Goal: Task Accomplishment & Management: Use online tool/utility

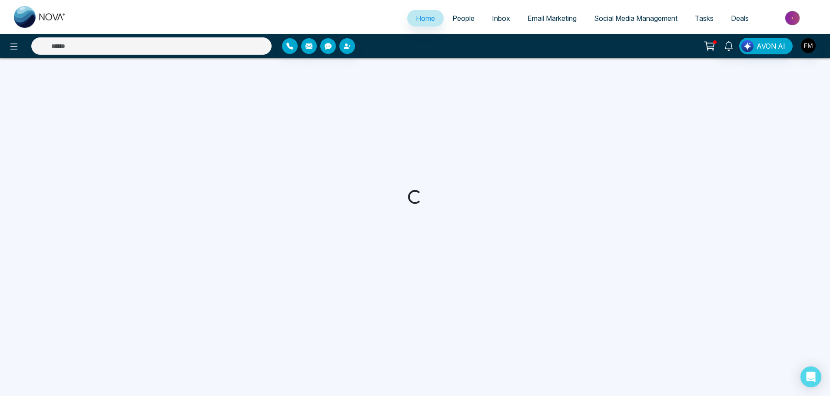
select select "*"
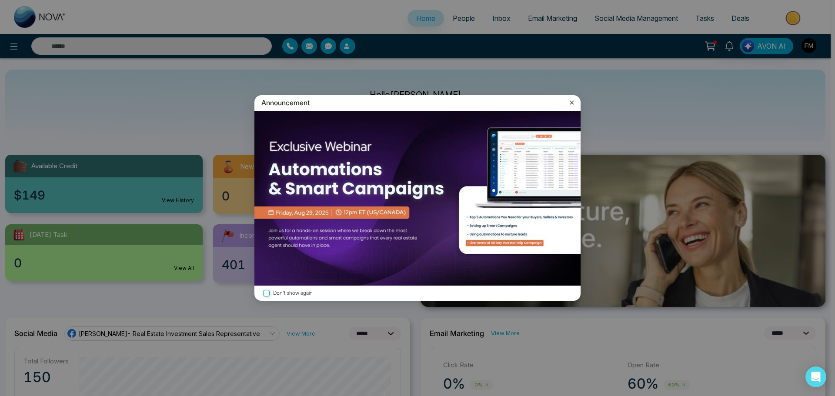
click at [569, 103] on icon at bounding box center [571, 102] width 9 height 9
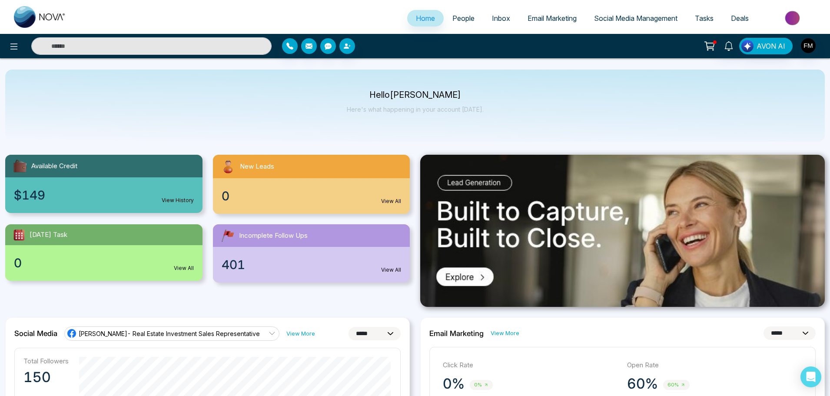
click at [623, 17] on span "Social Media Management" at bounding box center [635, 18] width 83 height 9
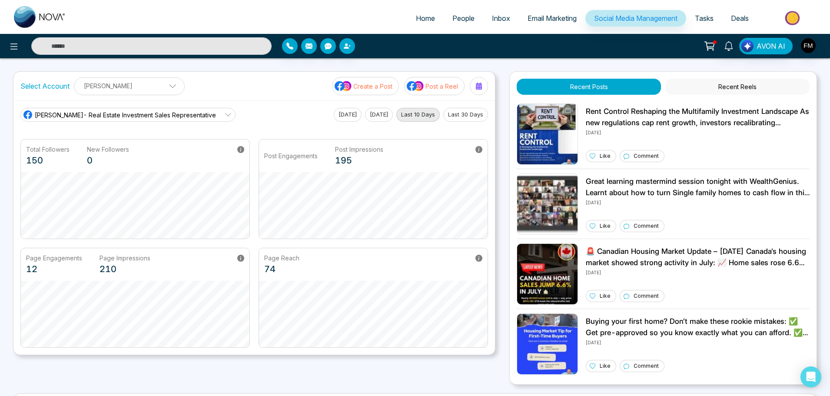
click at [225, 115] on icon at bounding box center [228, 114] width 7 height 7
click at [251, 118] on div "[PERSON_NAME]- Real Estate Investment Sales Representative [PERSON_NAME]- Real …" at bounding box center [254, 115] width 468 height 14
click at [435, 88] on p "Post a Reel" at bounding box center [442, 86] width 33 height 9
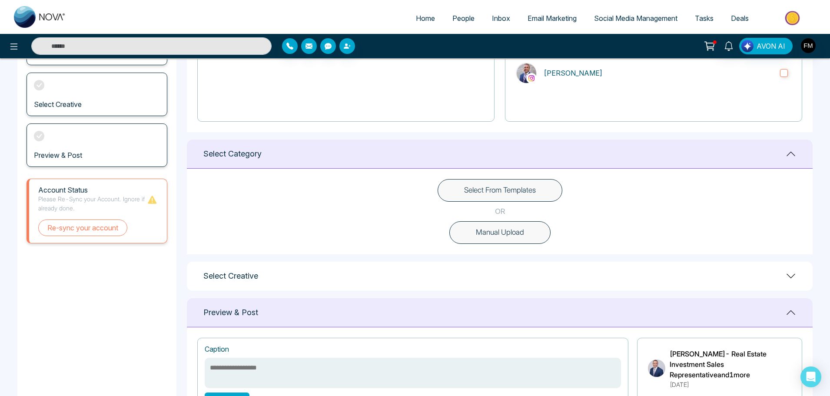
scroll to position [164, 0]
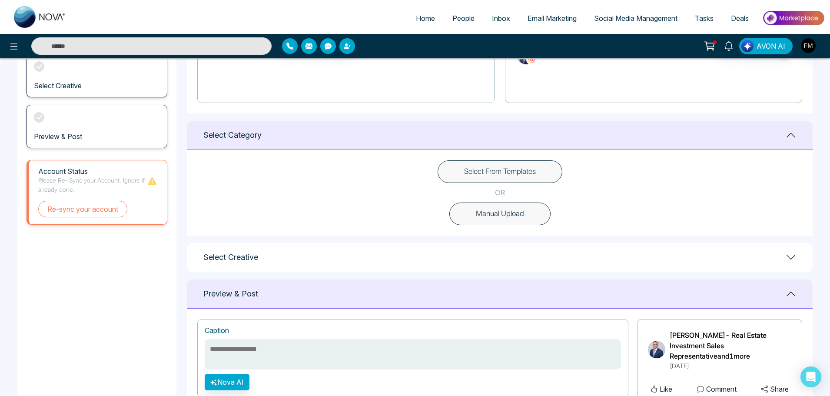
click at [501, 174] on button "Select From Templates" at bounding box center [500, 171] width 125 height 23
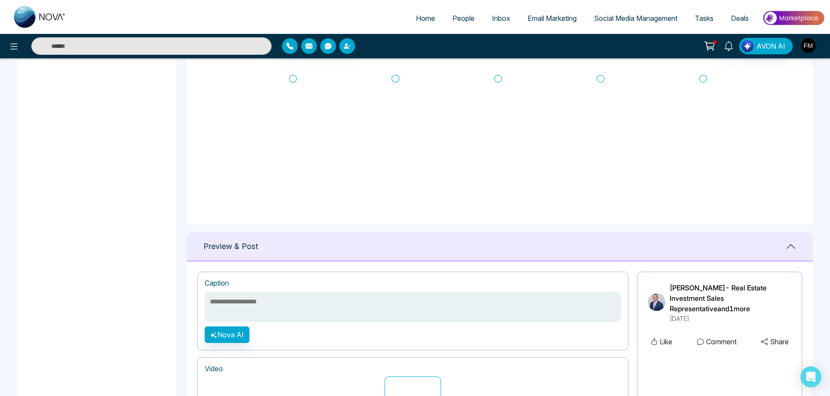
scroll to position [336, 0]
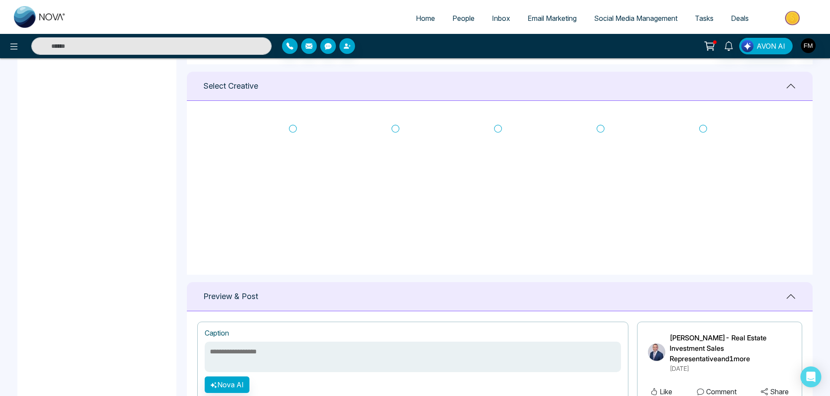
click at [394, 127] on icon at bounding box center [396, 128] width 8 height 9
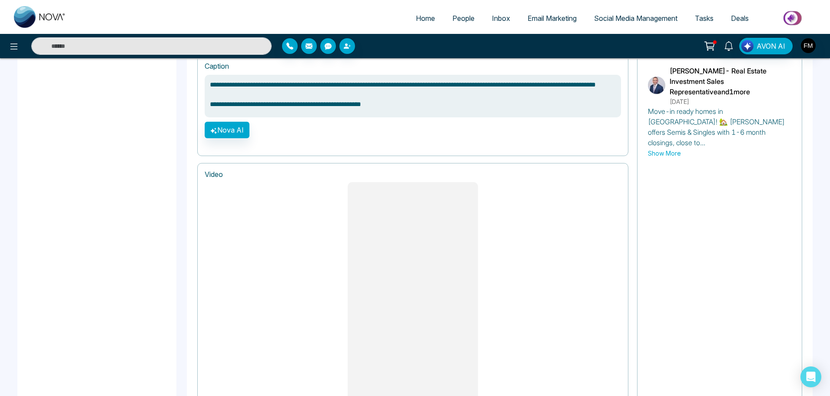
scroll to position [603, 0]
click at [663, 148] on button "Show More" at bounding box center [664, 152] width 33 height 9
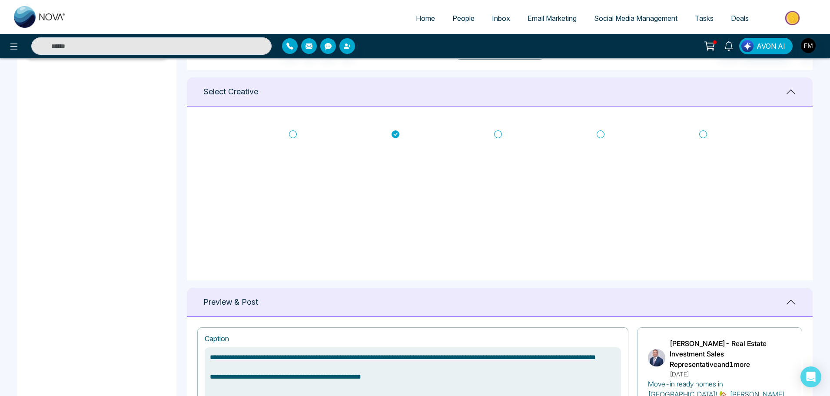
scroll to position [329, 0]
type textarea "**********"
click at [396, 135] on icon at bounding box center [396, 135] width 8 height 8
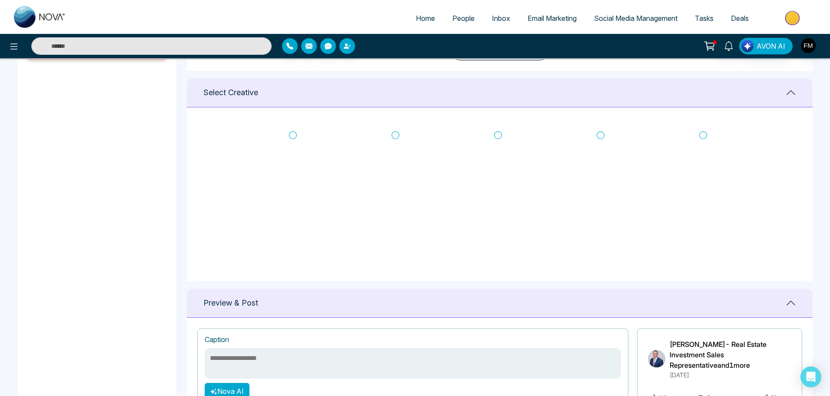
click at [289, 136] on icon at bounding box center [293, 135] width 8 height 9
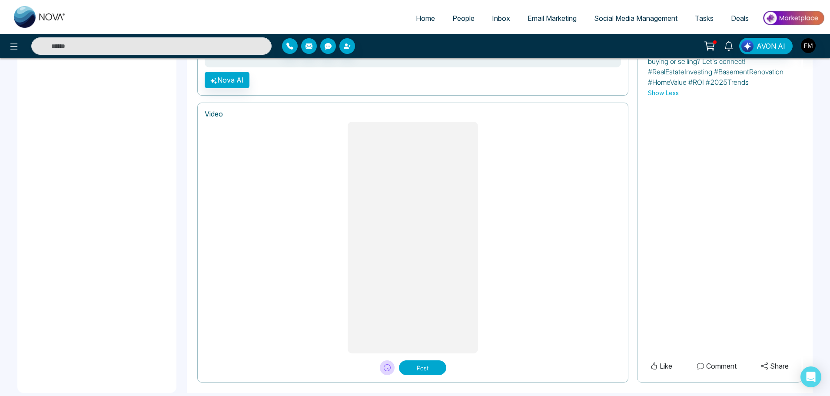
scroll to position [698, 0]
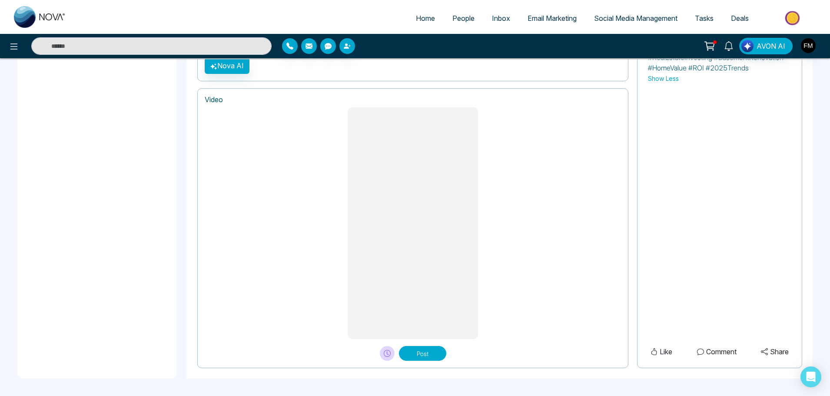
click at [422, 354] on button "Post" at bounding box center [422, 353] width 47 height 15
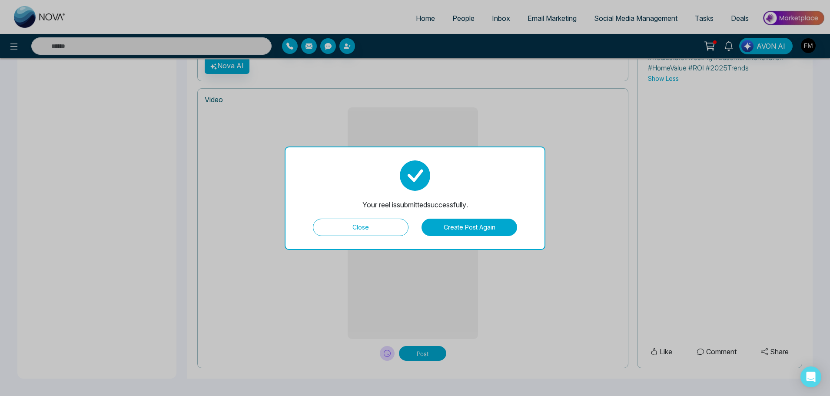
click at [450, 225] on button "Create Post Again" at bounding box center [470, 227] width 96 height 17
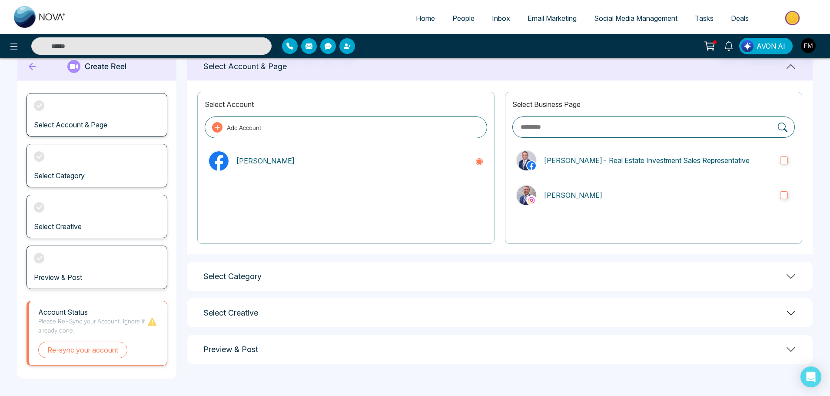
scroll to position [23, 0]
click at [789, 151] on label "[PERSON_NAME]- Real Estate Investment Sales Representative" at bounding box center [653, 160] width 283 height 28
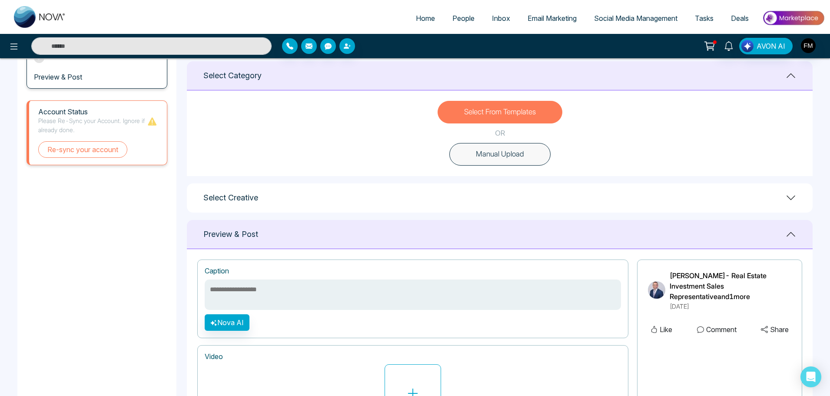
scroll to position [224, 0]
click at [520, 110] on button "Select From Templates" at bounding box center [500, 111] width 125 height 23
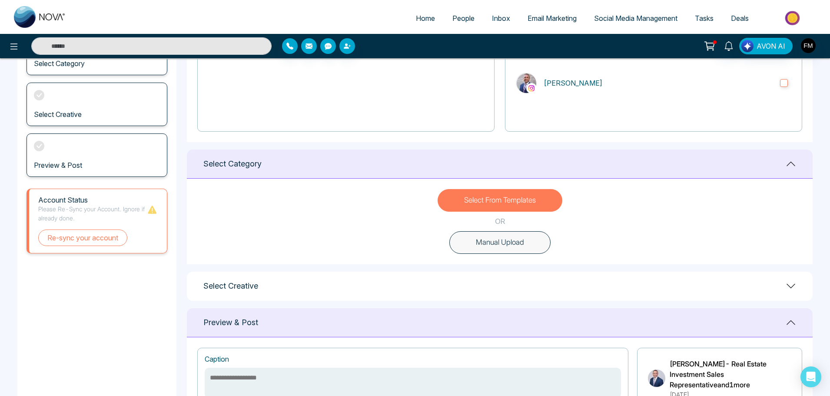
scroll to position [135, 0]
click at [496, 196] on button "Select From Templates" at bounding box center [500, 201] width 125 height 23
click at [496, 245] on button "Manual Upload" at bounding box center [499, 243] width 101 height 23
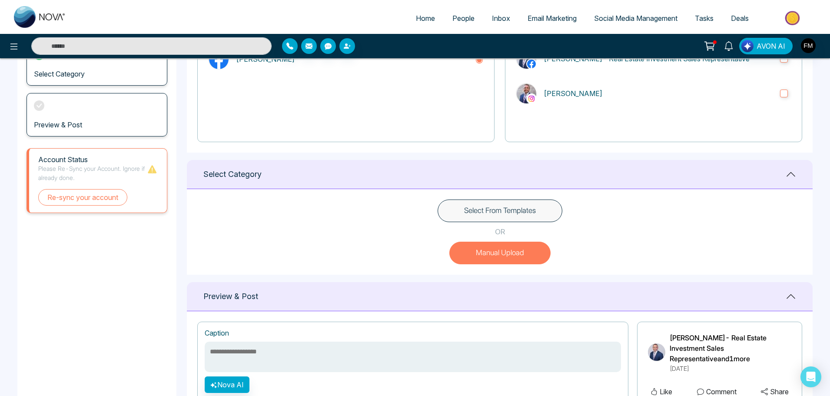
scroll to position [125, 0]
click at [512, 208] on button "Select From Templates" at bounding box center [500, 211] width 125 height 23
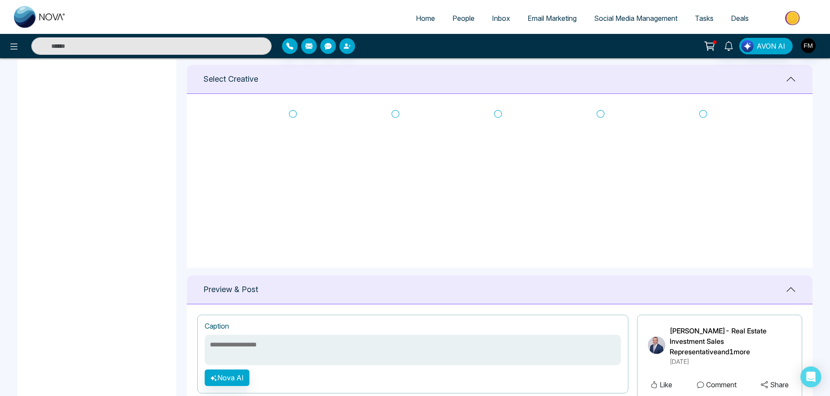
scroll to position [0, 0]
click at [703, 121] on icon at bounding box center [703, 121] width 8 height 9
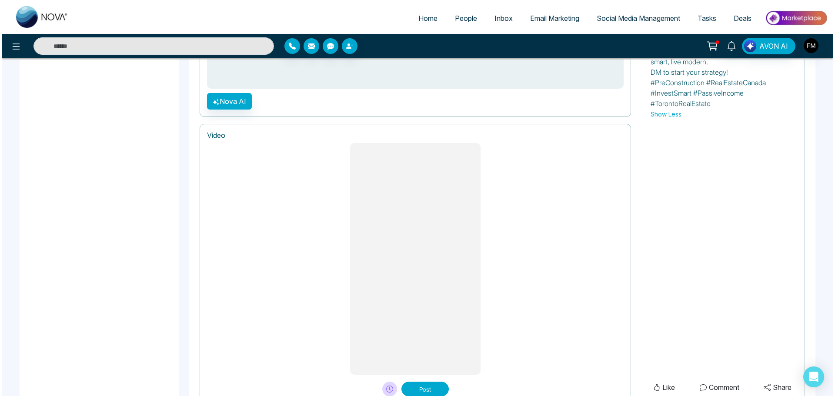
scroll to position [709, 0]
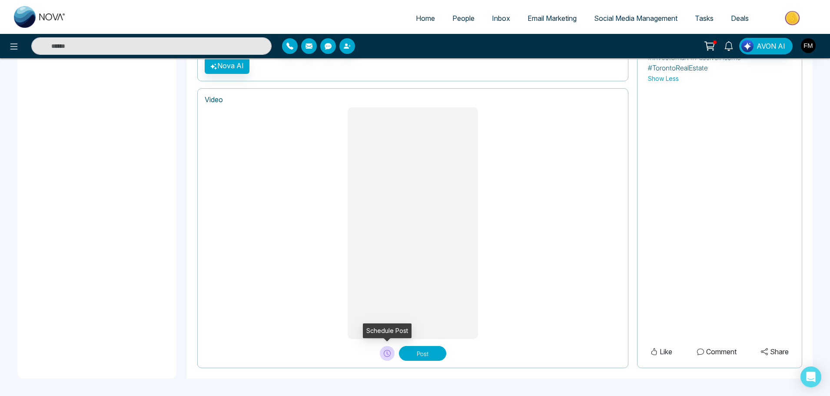
click at [385, 350] on icon at bounding box center [387, 353] width 7 height 7
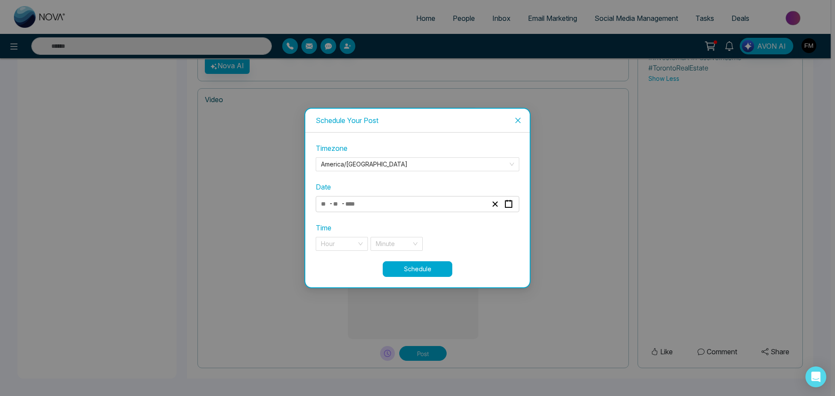
click at [382, 203] on div "- -" at bounding box center [403, 204] width 169 height 12
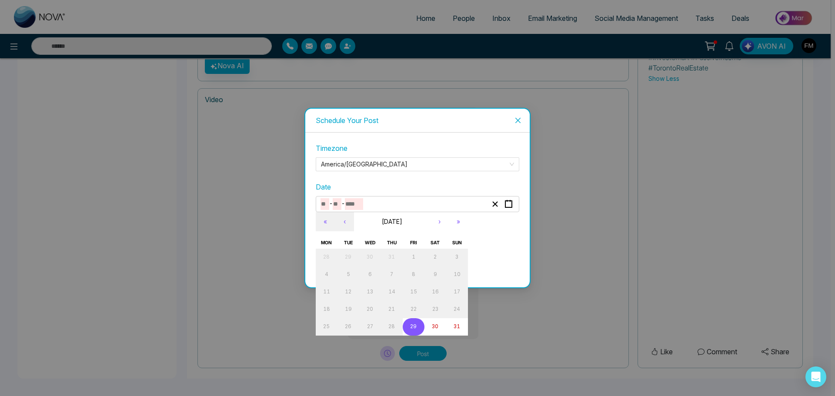
type textarea "**********"
click at [456, 328] on abbr "31" at bounding box center [456, 326] width 7 height 6
type input "*"
type input "**"
type input "****"
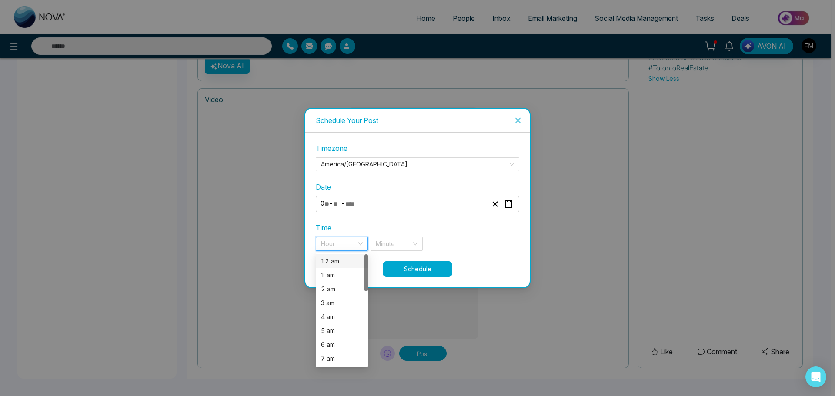
click at [343, 244] on input "search" at bounding box center [339, 243] width 36 height 13
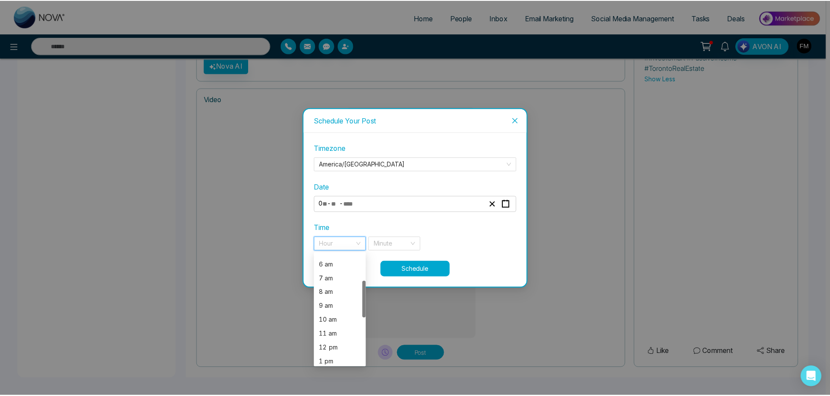
scroll to position [80, 0]
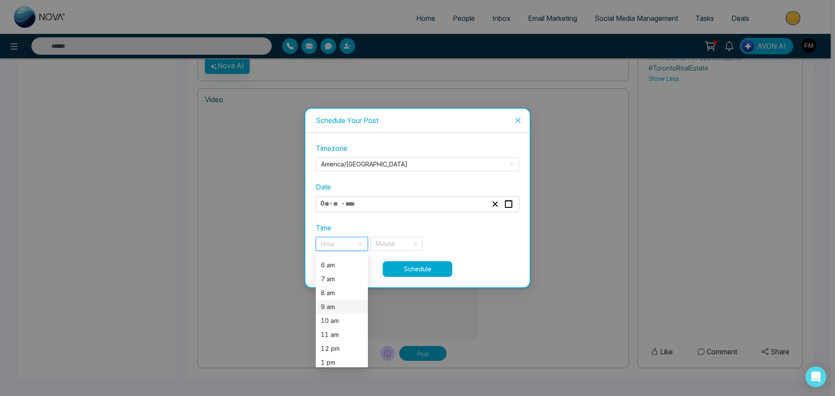
click at [335, 308] on div "9 am" at bounding box center [342, 307] width 42 height 10
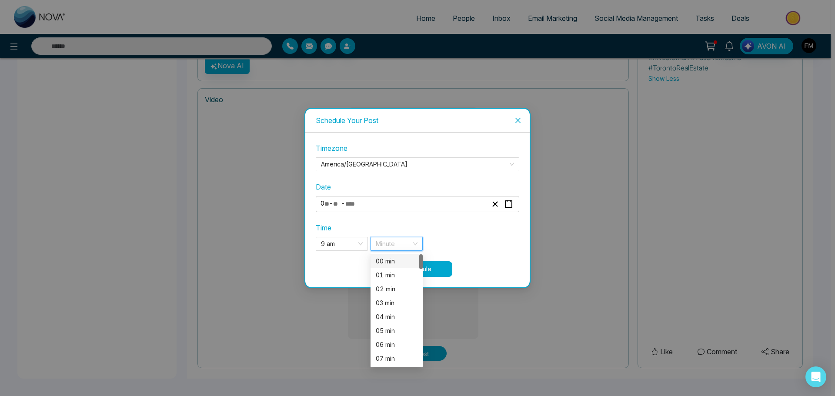
click at [403, 243] on input "search" at bounding box center [394, 243] width 36 height 13
click at [389, 259] on div "00 min" at bounding box center [397, 261] width 42 height 10
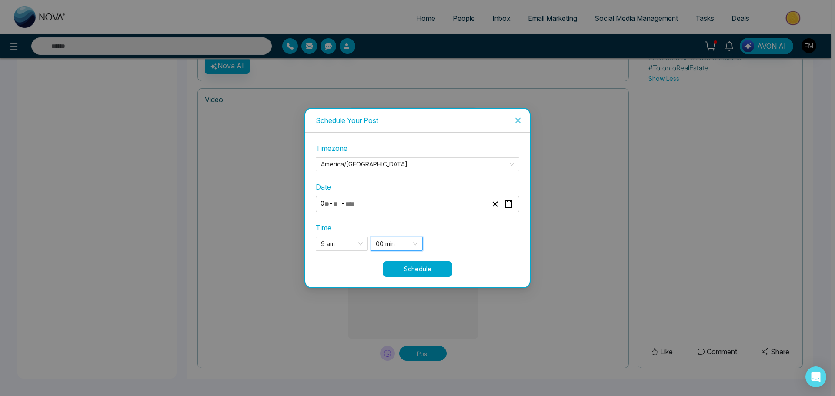
click at [433, 269] on button "Schedule" at bounding box center [418, 269] width 70 height 16
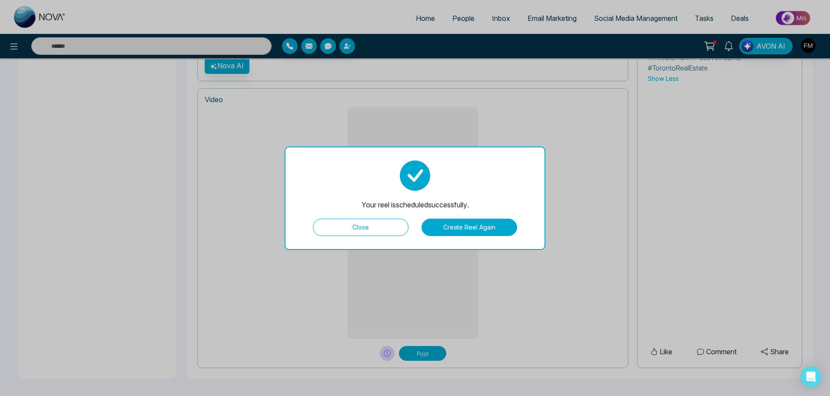
click at [479, 225] on button "Create Reel Again" at bounding box center [470, 227] width 96 height 17
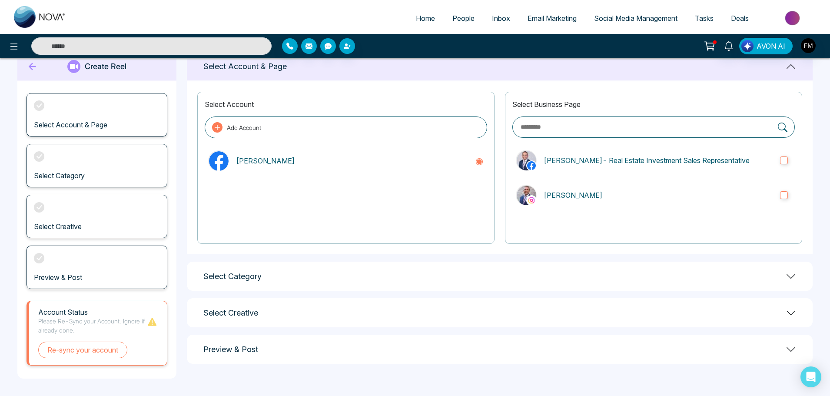
scroll to position [23, 0]
click at [359, 280] on div "Select Category" at bounding box center [500, 276] width 626 height 29
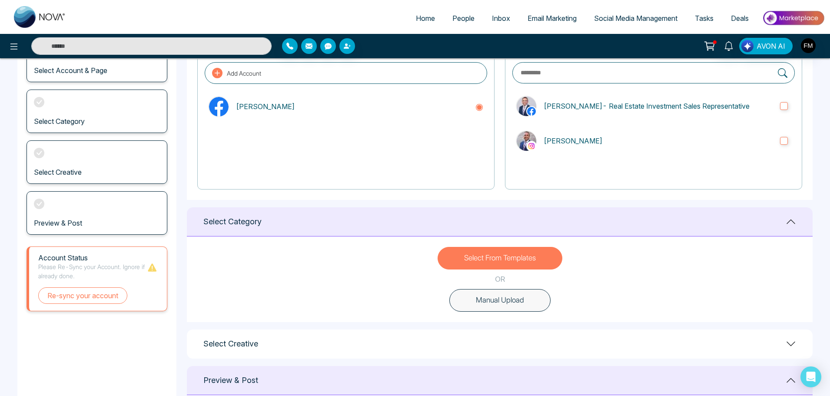
scroll to position [77, 0]
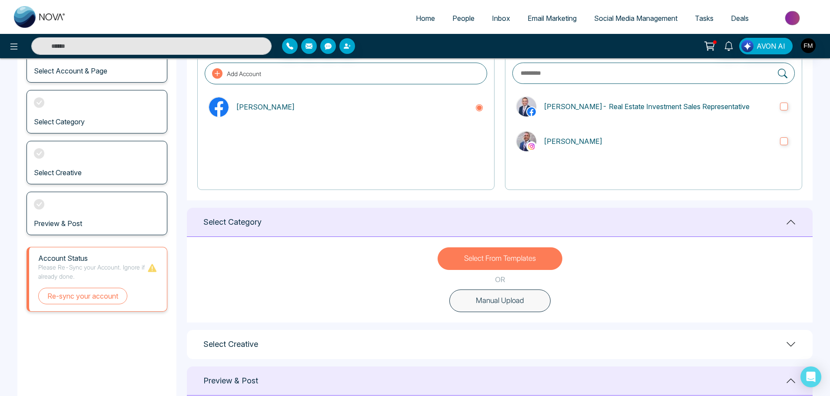
click at [590, 350] on div "Select Creative" at bounding box center [500, 344] width 626 height 29
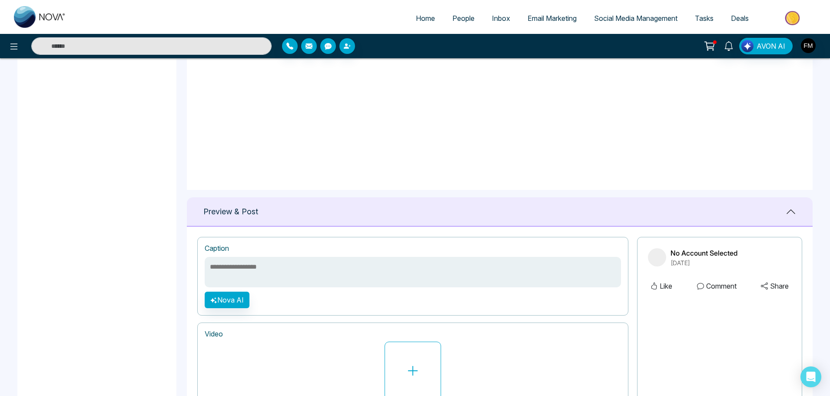
scroll to position [421, 0]
click at [518, 217] on div "Preview & Post" at bounding box center [500, 211] width 626 height 29
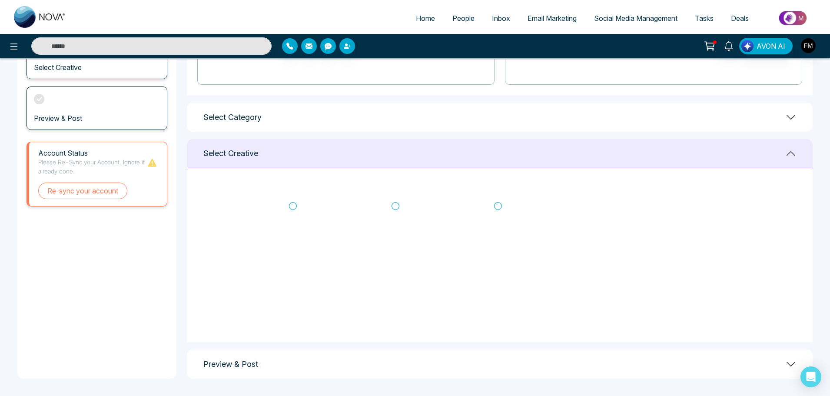
scroll to position [343, 0]
click at [397, 206] on icon at bounding box center [396, 207] width 8 height 9
click at [521, 366] on div "Preview & Post" at bounding box center [500, 363] width 626 height 29
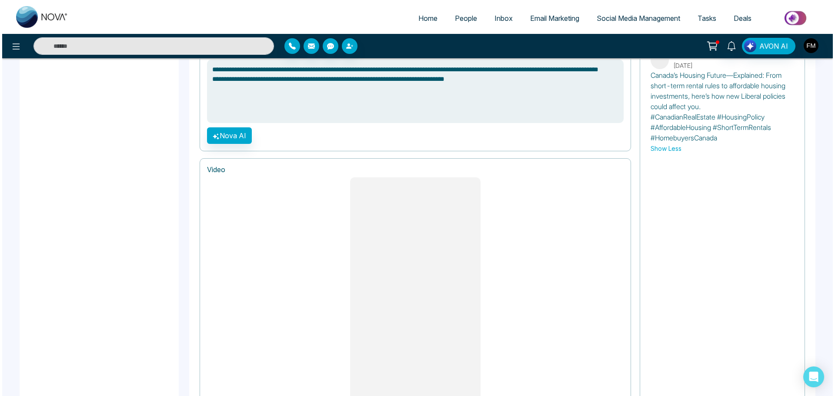
scroll to position [688, 0]
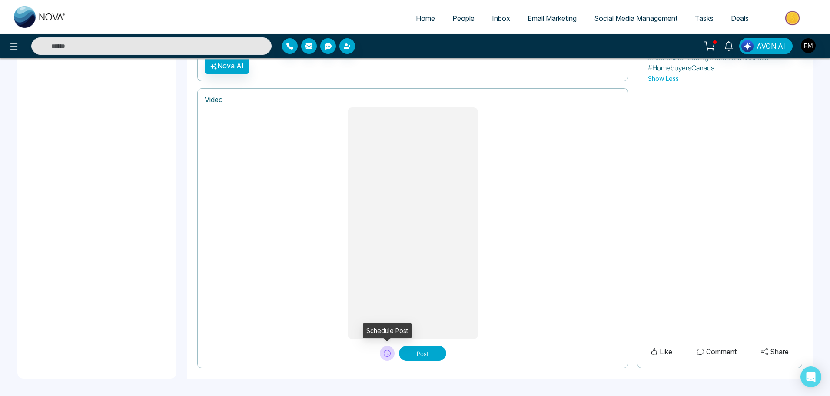
click at [384, 353] on icon at bounding box center [387, 353] width 7 height 7
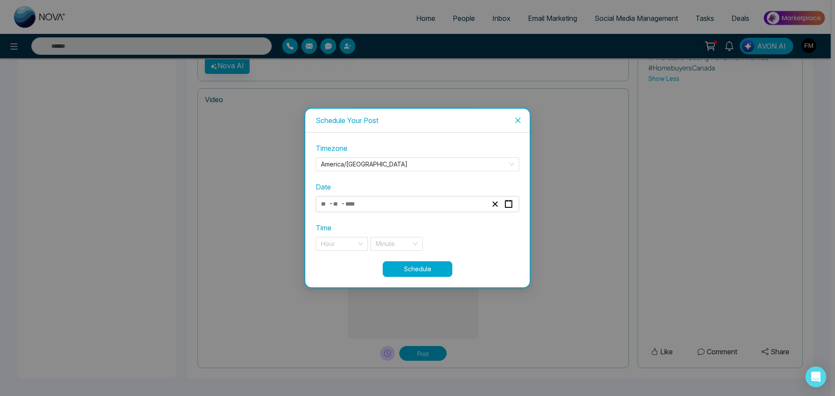
click at [333, 203] on span "-" at bounding box center [330, 203] width 3 height 10
type textarea "**********"
click at [447, 204] on div "- -" at bounding box center [403, 204] width 169 height 12
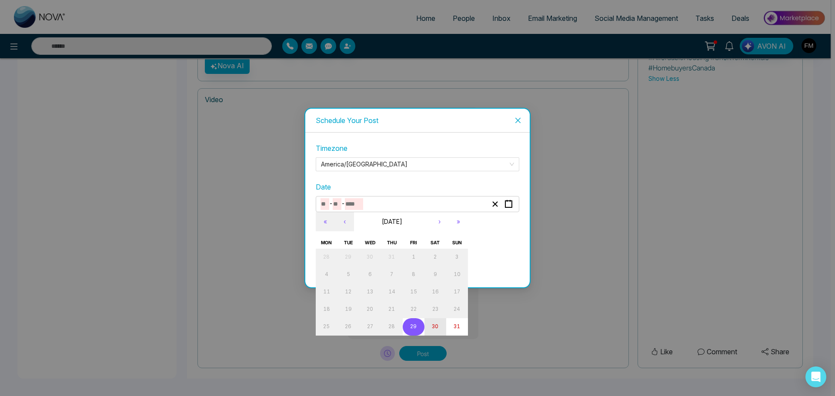
click at [433, 326] on abbr "30" at bounding box center [435, 326] width 7 height 6
type input "*"
type input "**"
type input "****"
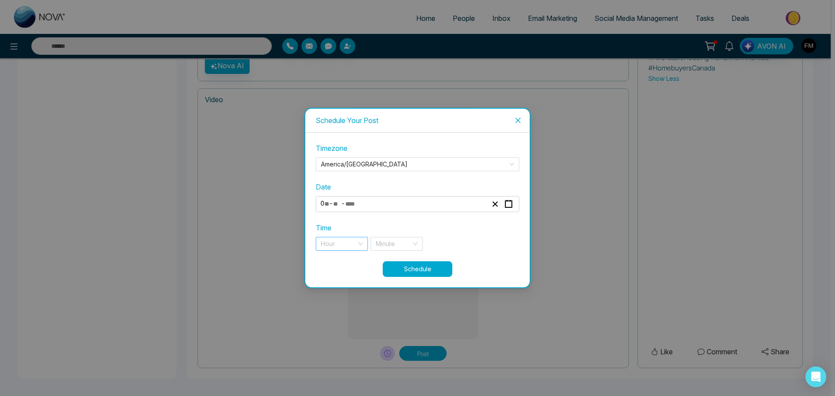
click at [344, 246] on input "search" at bounding box center [339, 243] width 36 height 13
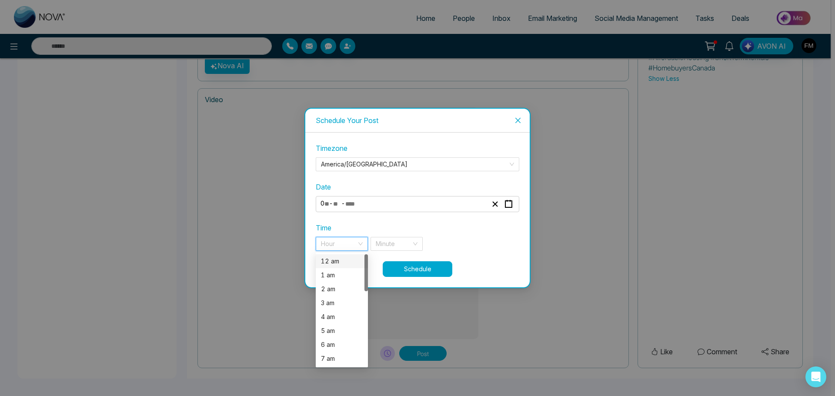
click at [337, 259] on div "12 am" at bounding box center [342, 261] width 42 height 10
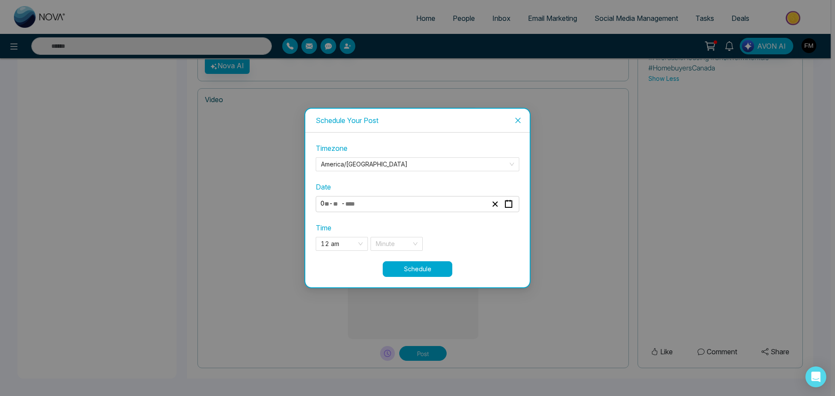
click at [417, 268] on button "Schedule" at bounding box center [418, 269] width 70 height 16
click at [393, 243] on input "search" at bounding box center [394, 243] width 36 height 13
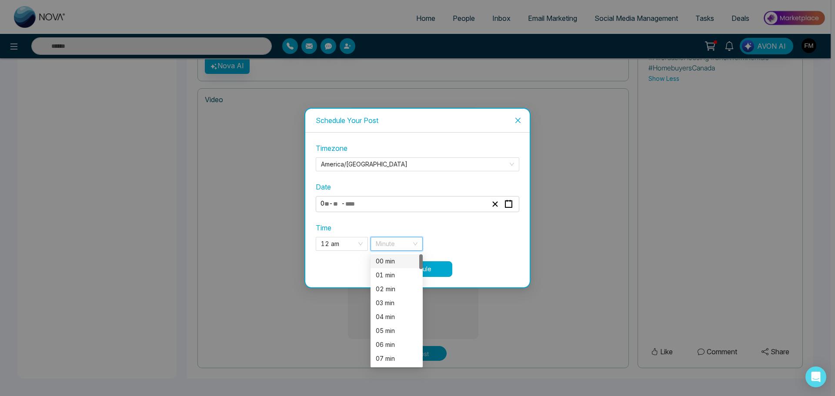
click at [383, 260] on div "00 min" at bounding box center [397, 261] width 42 height 10
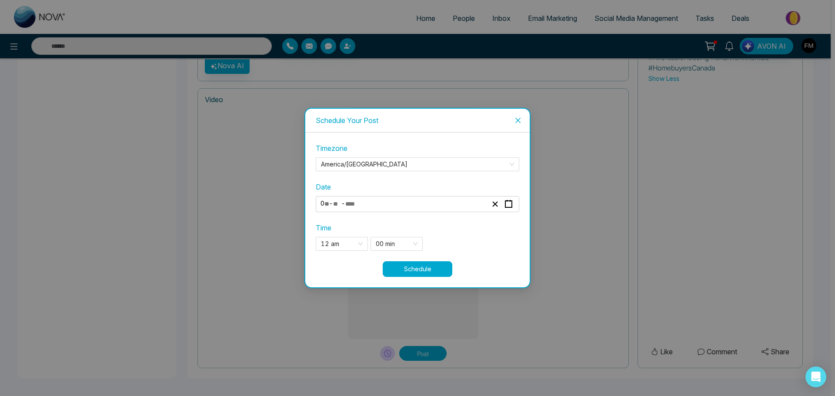
click at [433, 265] on button "Schedule" at bounding box center [418, 269] width 70 height 16
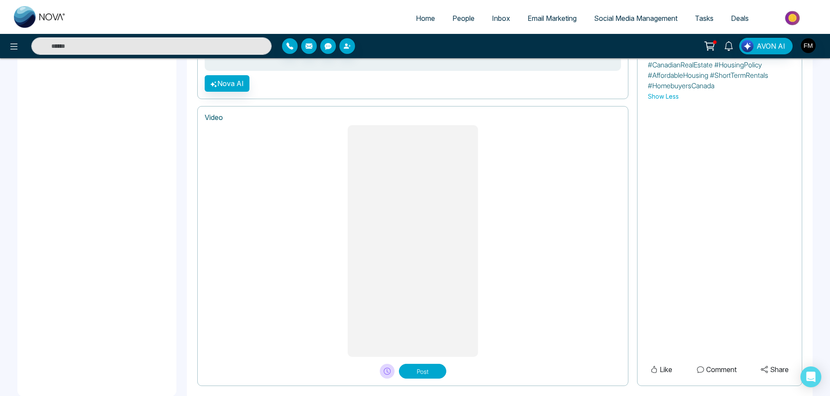
scroll to position [709, 0]
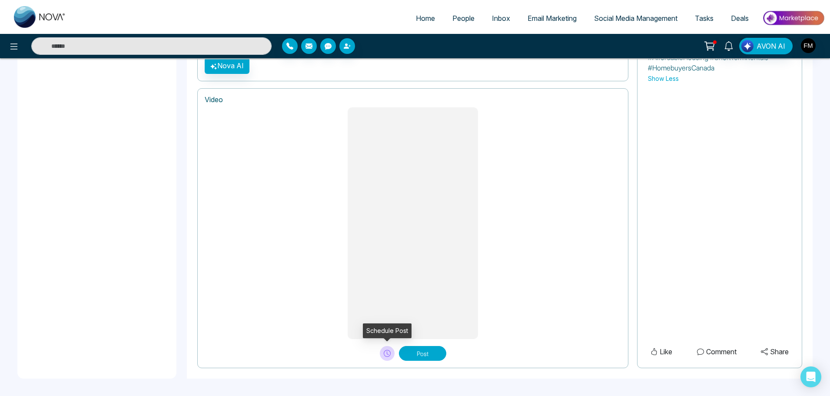
click at [385, 354] on icon at bounding box center [387, 353] width 7 height 7
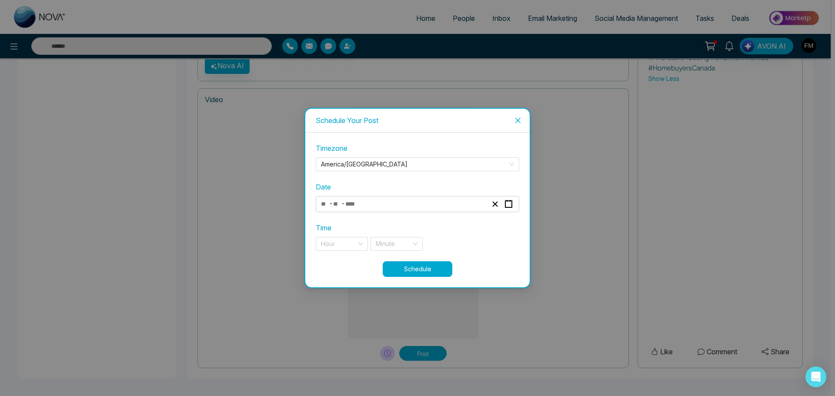
click at [355, 201] on input "number" at bounding box center [354, 204] width 18 height 12
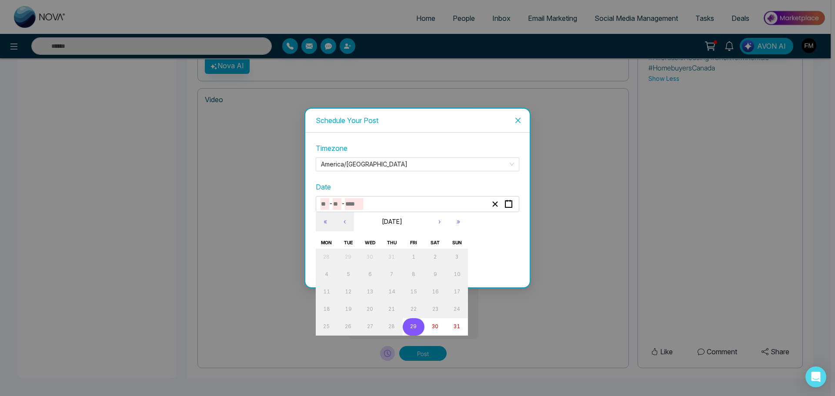
type textarea "**********"
click at [434, 328] on abbr "30" at bounding box center [435, 326] width 7 height 6
type input "*"
type input "**"
type input "****"
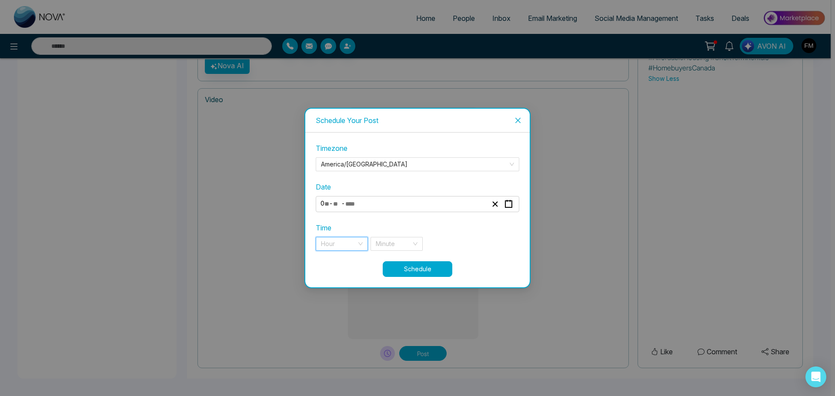
click at [349, 244] on input "search" at bounding box center [339, 243] width 36 height 13
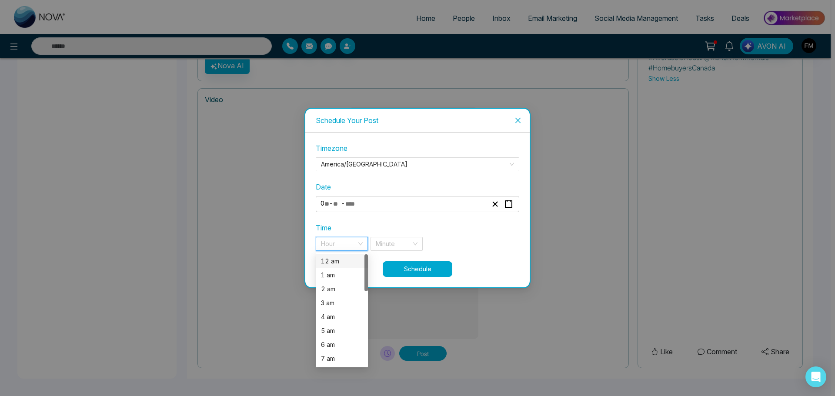
click at [333, 261] on div "12 am" at bounding box center [342, 261] width 42 height 10
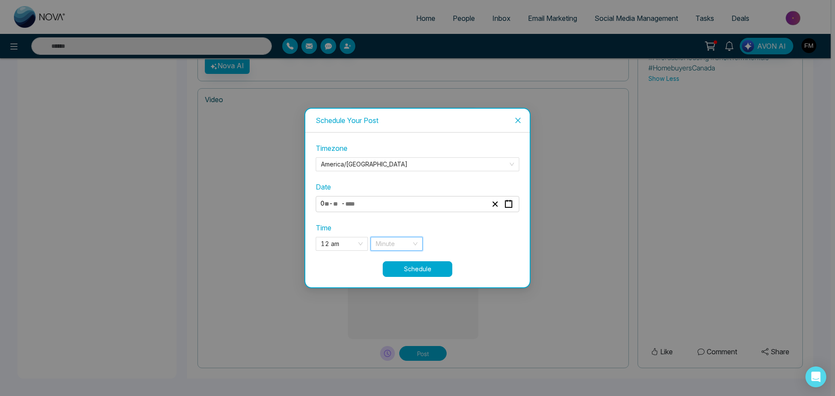
click at [394, 240] on input "search" at bounding box center [394, 243] width 36 height 13
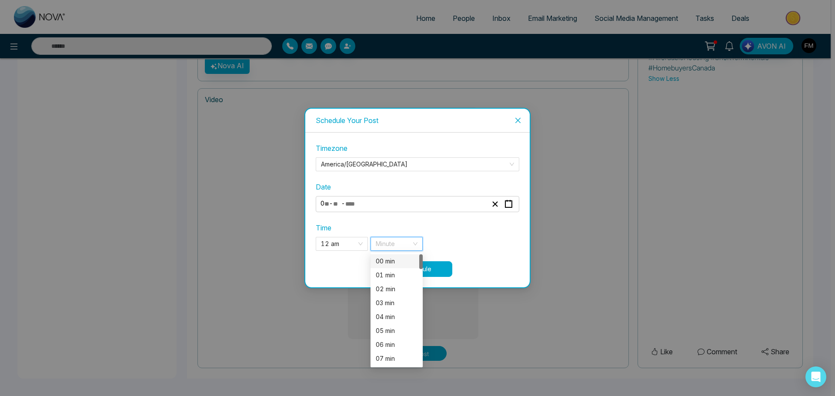
click at [382, 259] on div "00 min" at bounding box center [397, 261] width 42 height 10
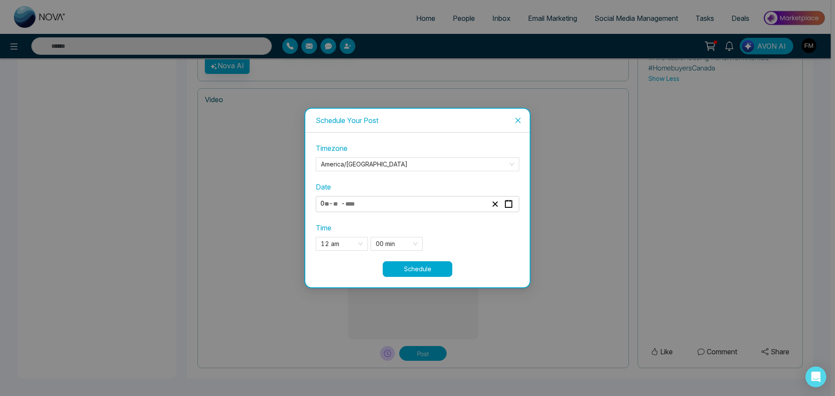
click at [422, 267] on button "Schedule" at bounding box center [418, 269] width 70 height 16
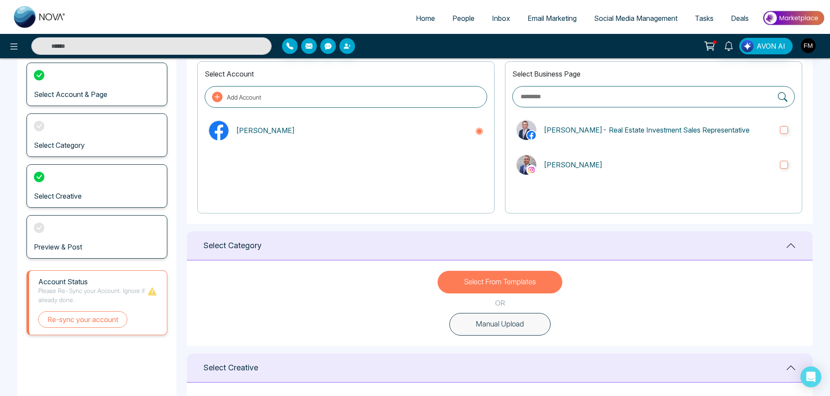
scroll to position [0, 0]
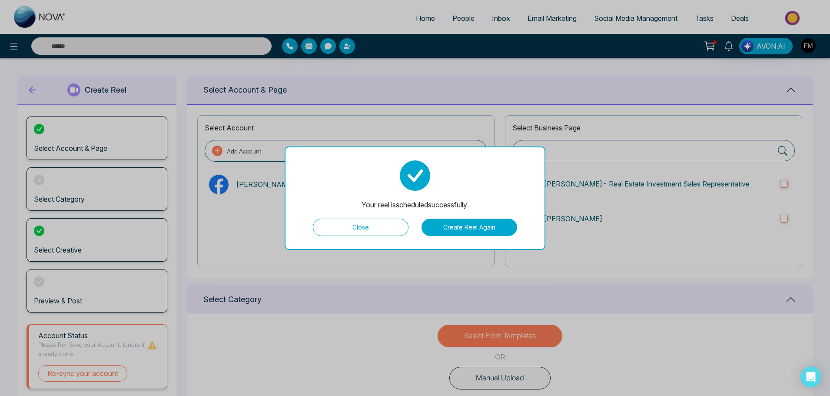
click at [371, 228] on button "Close" at bounding box center [361, 227] width 96 height 17
type textarea "**********"
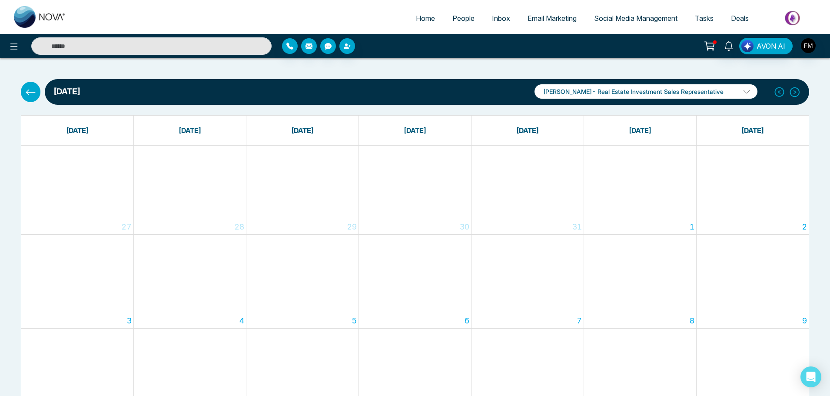
click at [542, 18] on span "Email Marketing" at bounding box center [552, 18] width 49 height 9
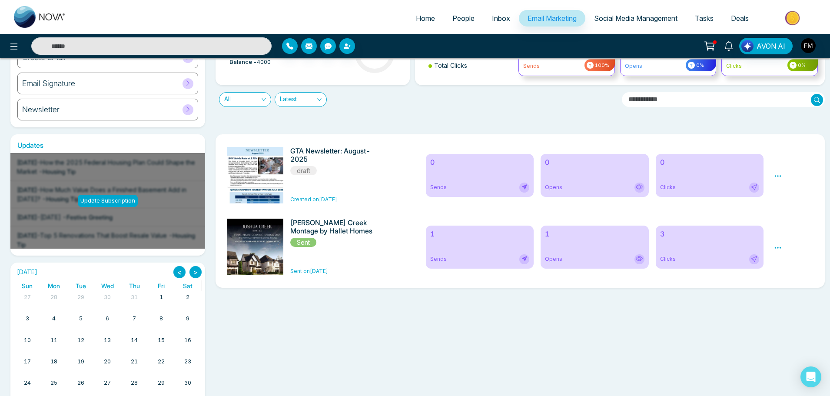
scroll to position [108, 0]
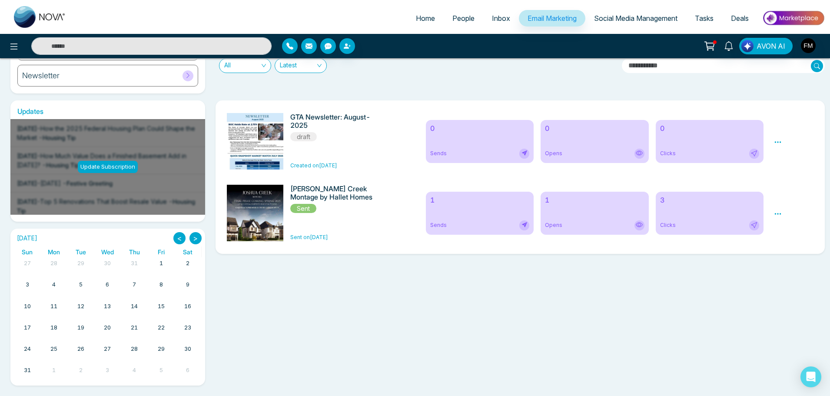
click at [103, 163] on div "Update Subscription" at bounding box center [108, 167] width 60 height 12
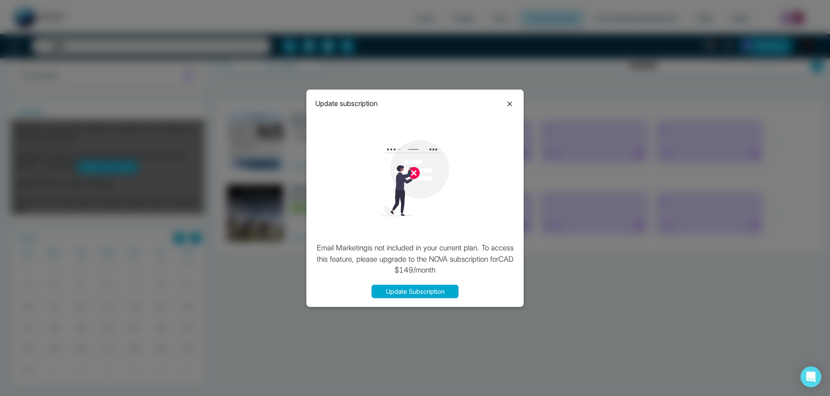
click at [430, 293] on button "Update Subscription" at bounding box center [415, 291] width 87 height 13
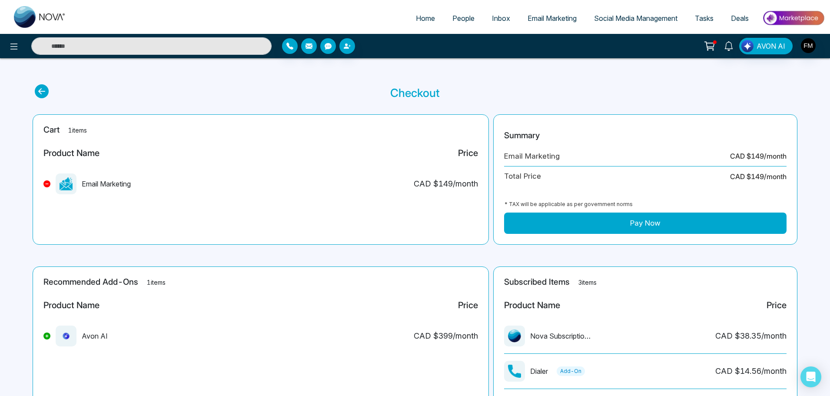
click at [424, 14] on span "Home" at bounding box center [425, 18] width 19 height 9
select select "*"
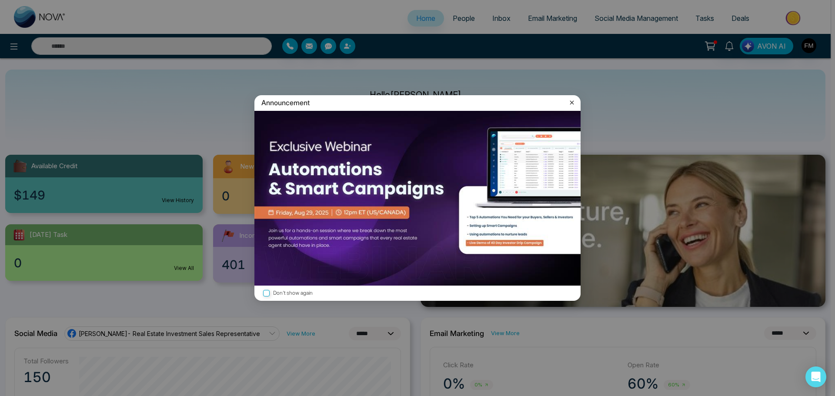
click at [571, 102] on icon at bounding box center [572, 103] width 4 height 4
